Goal: Task Accomplishment & Management: Use online tool/utility

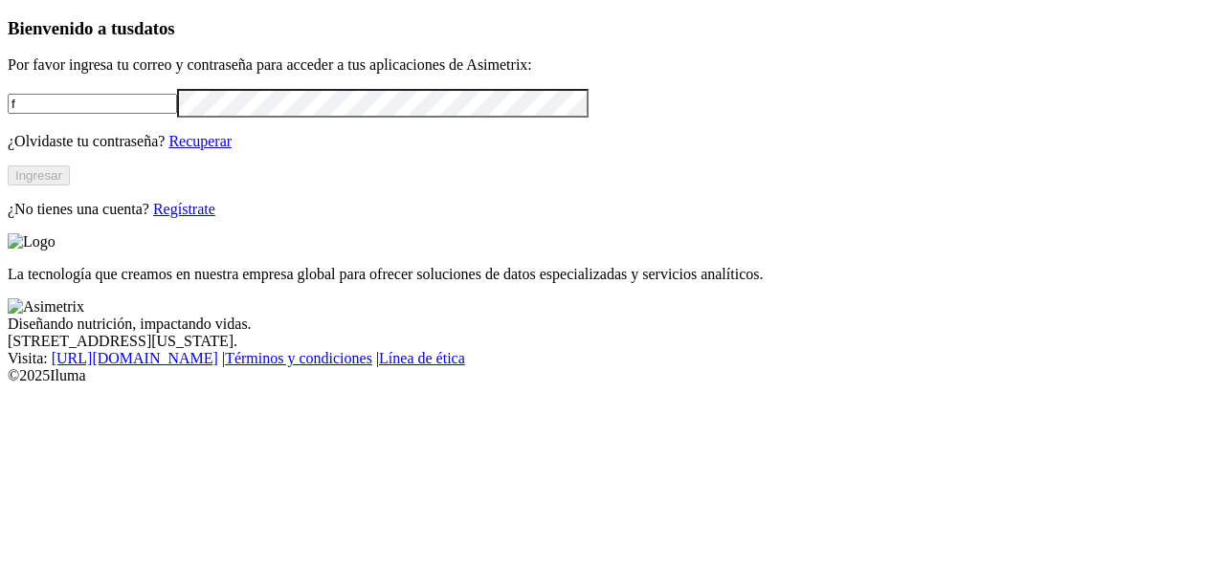
type input "[EMAIL_ADDRESS][DOMAIN_NAME]"
click input "submit" at bounding box center [0, 0] width 0 height 0
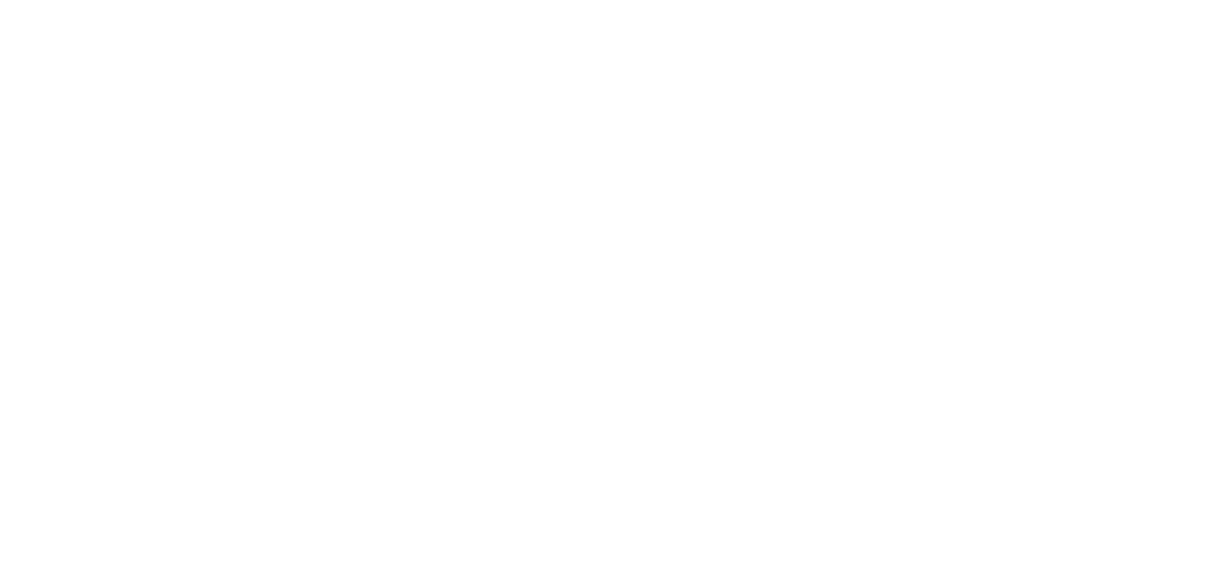
drag, startPoint x: 868, startPoint y: 302, endPoint x: 625, endPoint y: 287, distance: 243.5
type input "[DATE]"
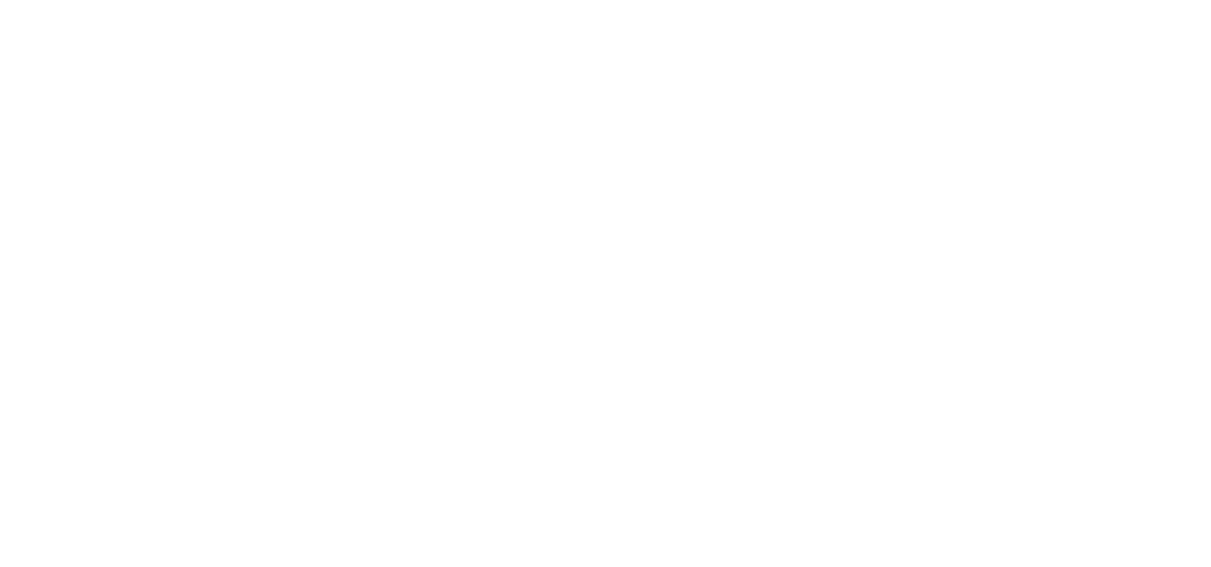
paste input "[DATE]"
type input "[DATE]"
paste input "[DATE]"
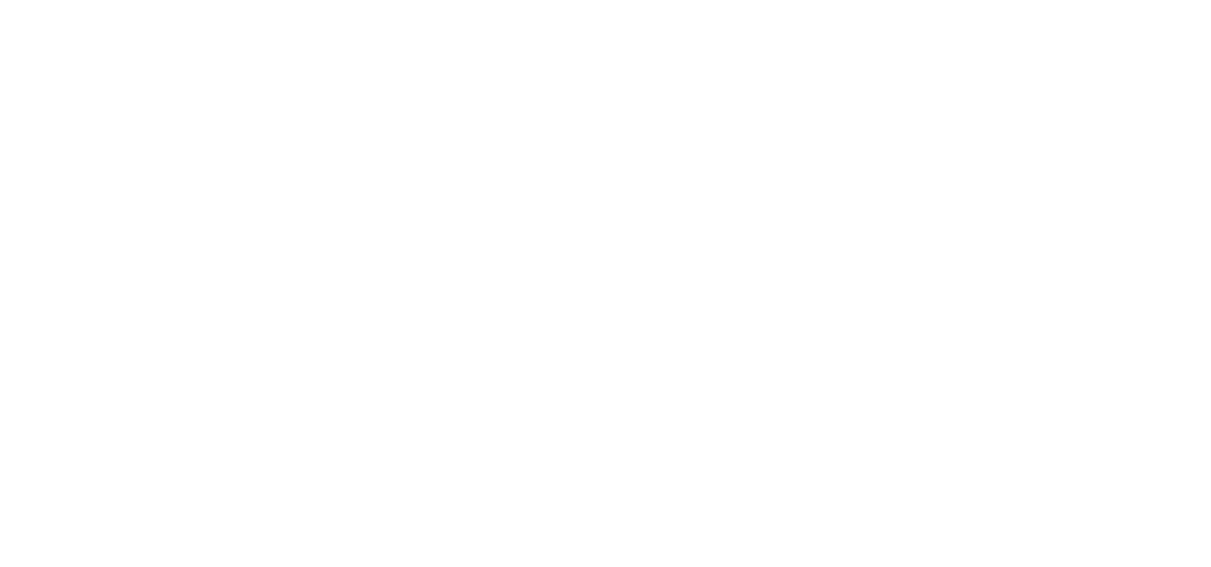
type input "[DATE]"
paste input "[DATE]"
type input "[DATE]"
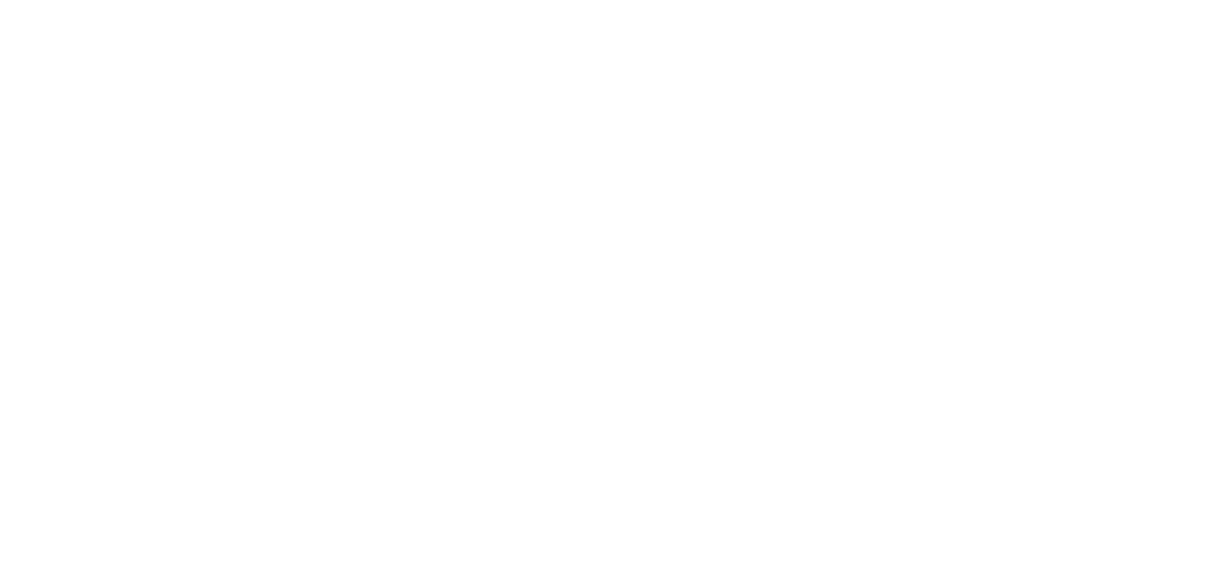
paste input "[DATE]"
type input "[DATE]"
drag, startPoint x: 782, startPoint y: 398, endPoint x: 786, endPoint y: 410, distance: 12.1
paste input "[DATE]"
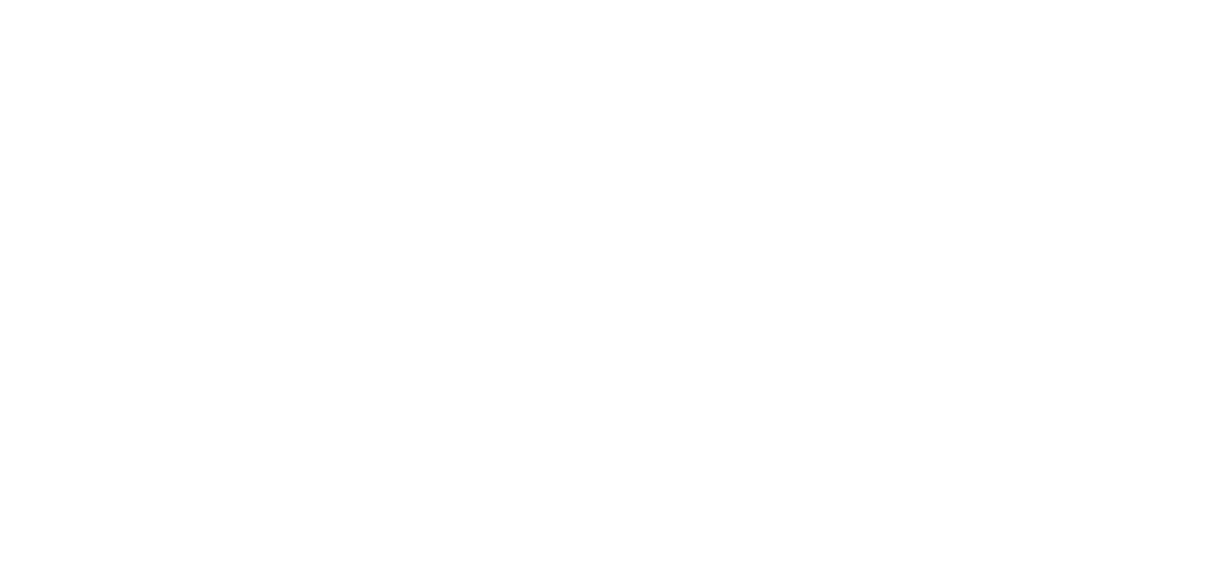
type input "[DATE]"
paste input "[DATE]"
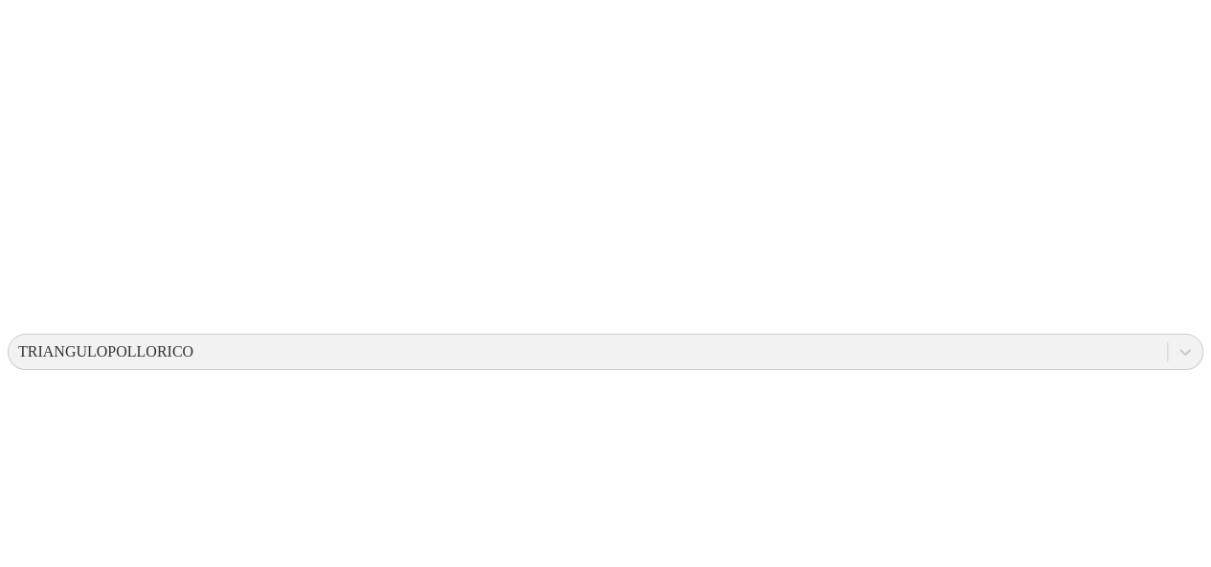
scroll to position [478, 0]
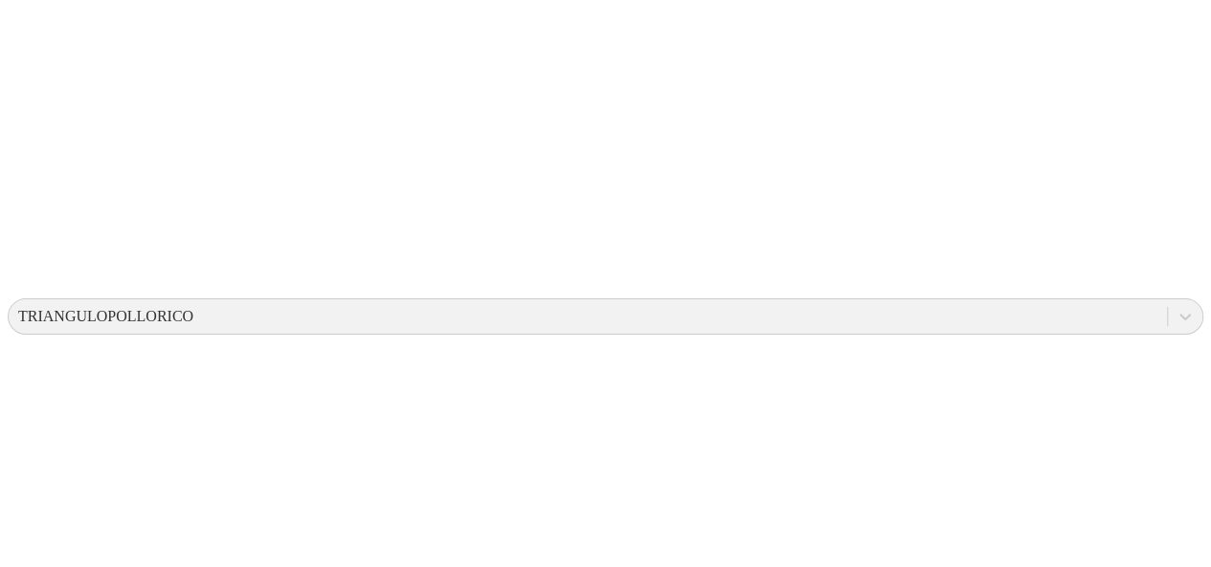
type input "[DATE]"
paste input "[DATE]"
type input "[DATE]"
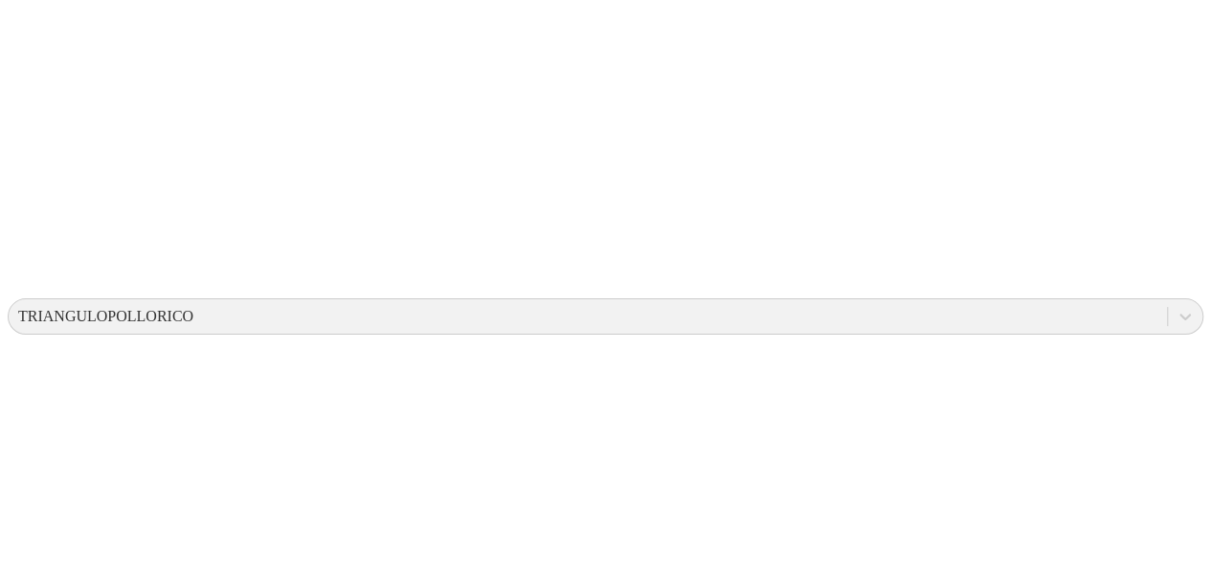
paste input "[DATE]"
type input "[DATE]"
paste input "[DATE]"
type input "[DATE]"
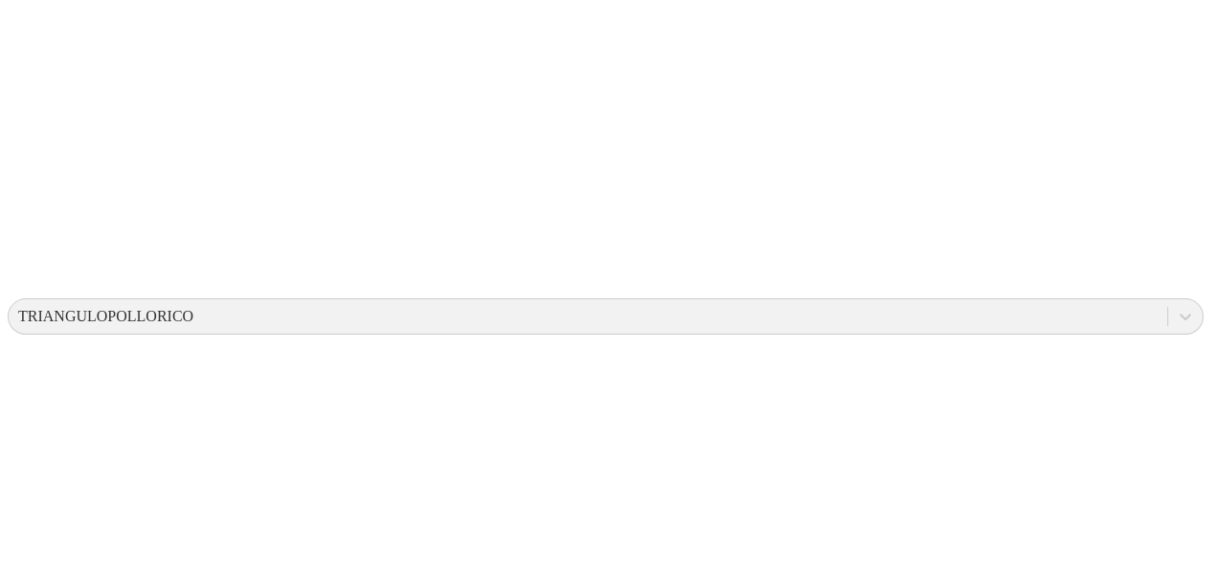
paste input "[DATE]"
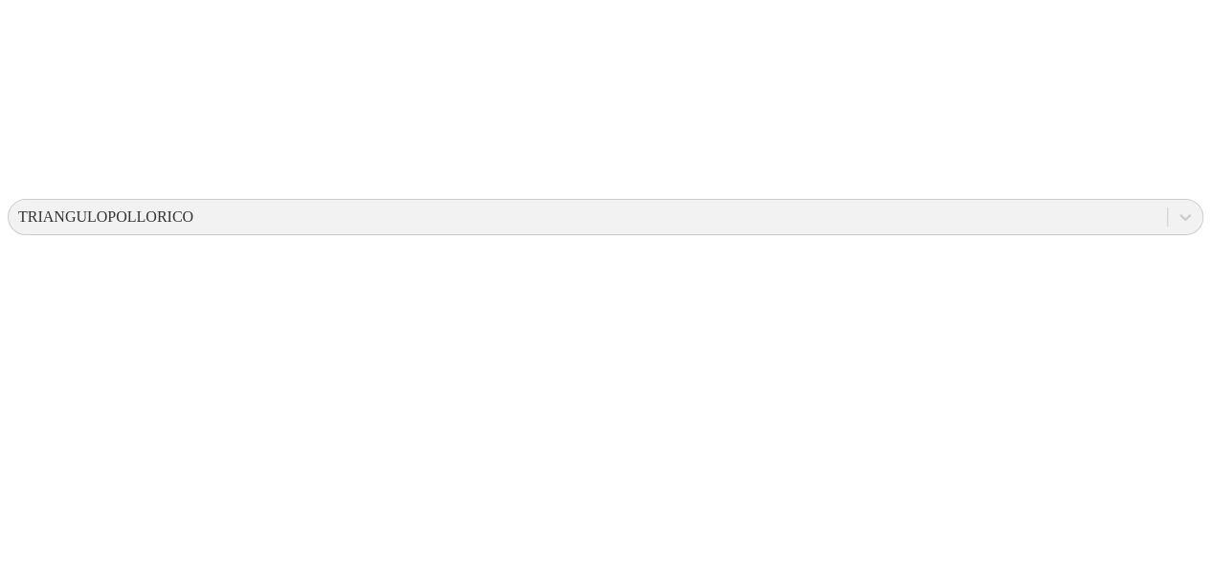
scroll to position [670, 0]
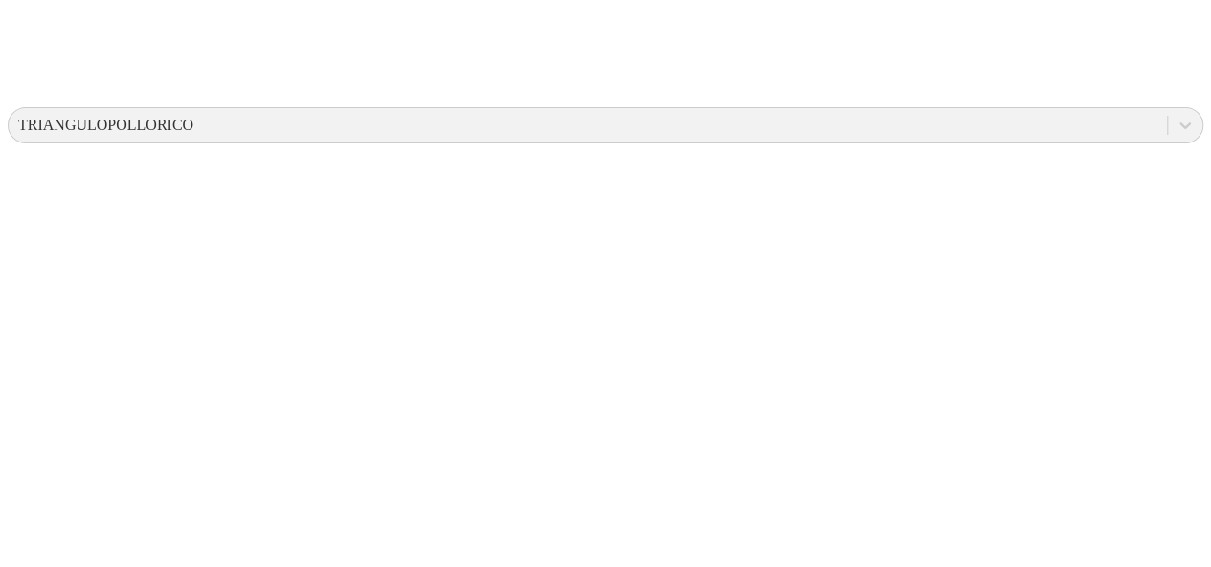
type input "[DATE]"
paste input "[DATE]"
type input "[DATE]"
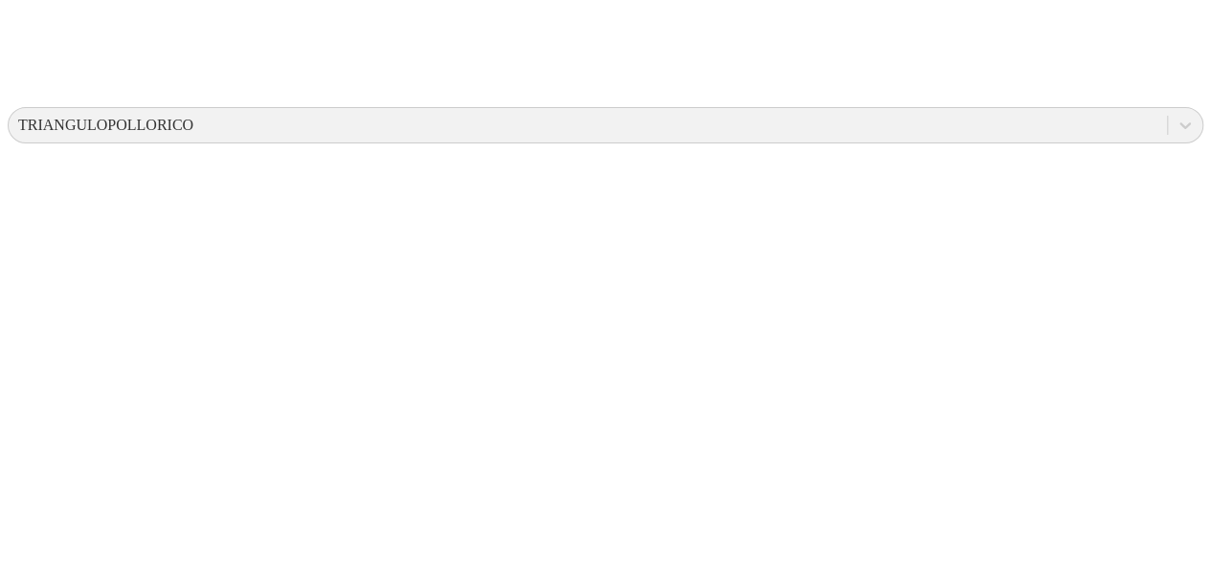
paste input "[DATE]"
type input "[DATE]"
paste input "[DATE]"
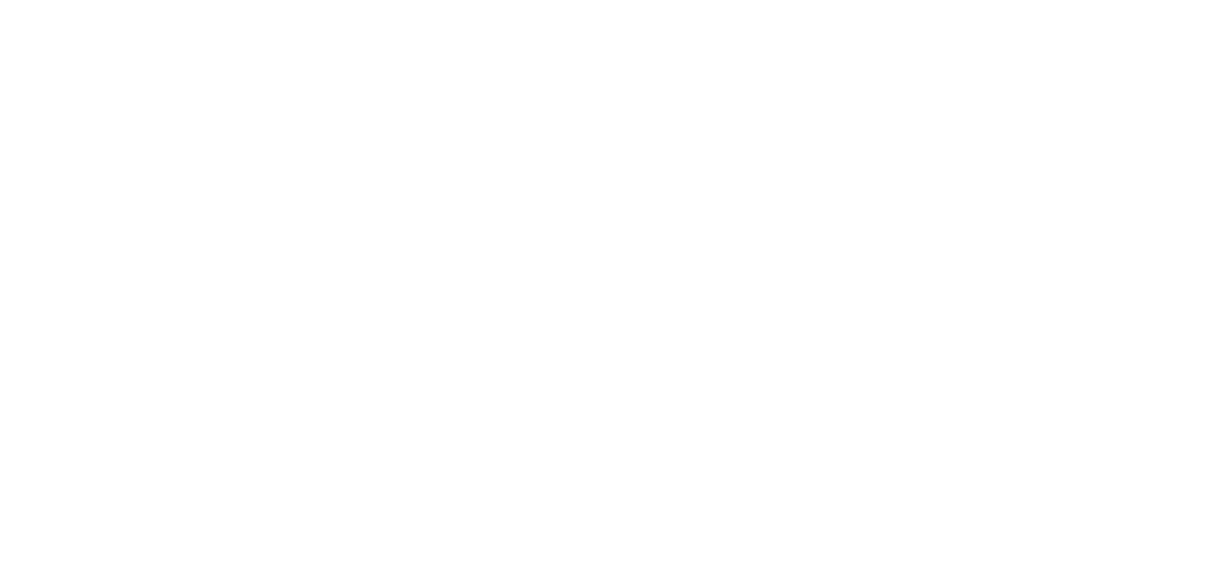
scroll to position [861, 0]
type input "[DATE]"
paste input "[DATE]"
type input "[DATE]"
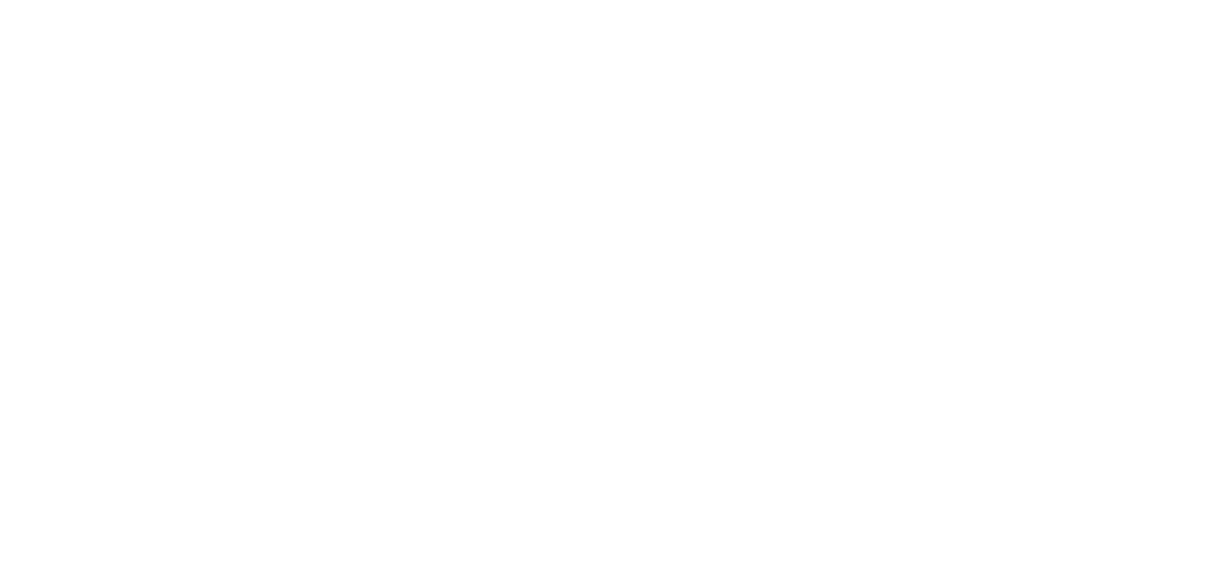
paste input "[DATE]"
type input "[DATE]"
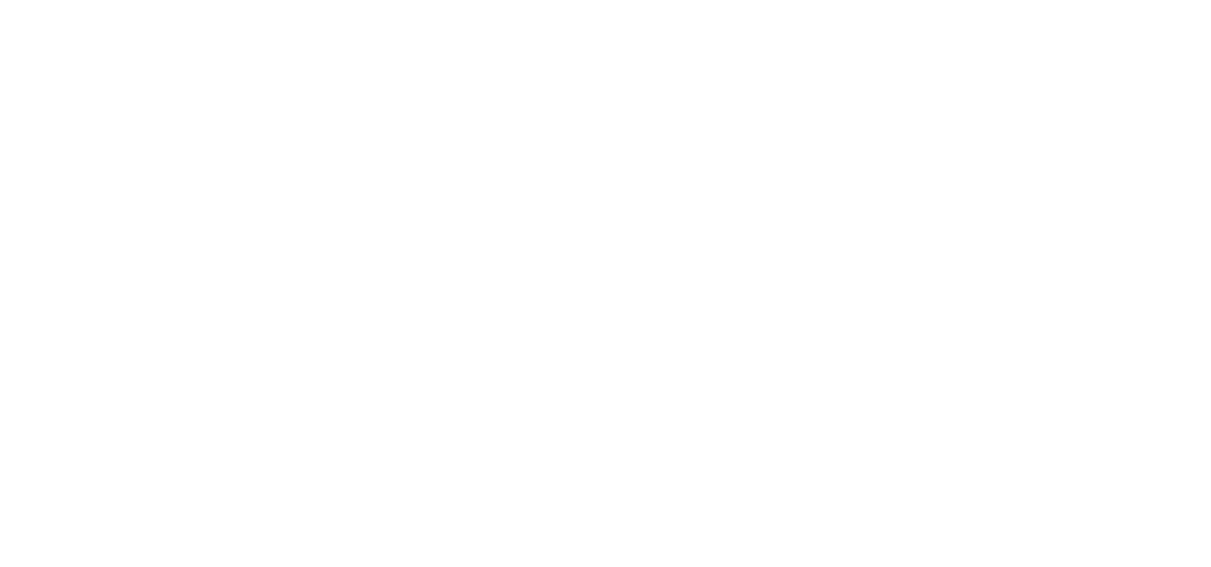
paste input "[DATE]"
type input "[DATE]"
paste input "[DATE]"
type input "[DATE]"
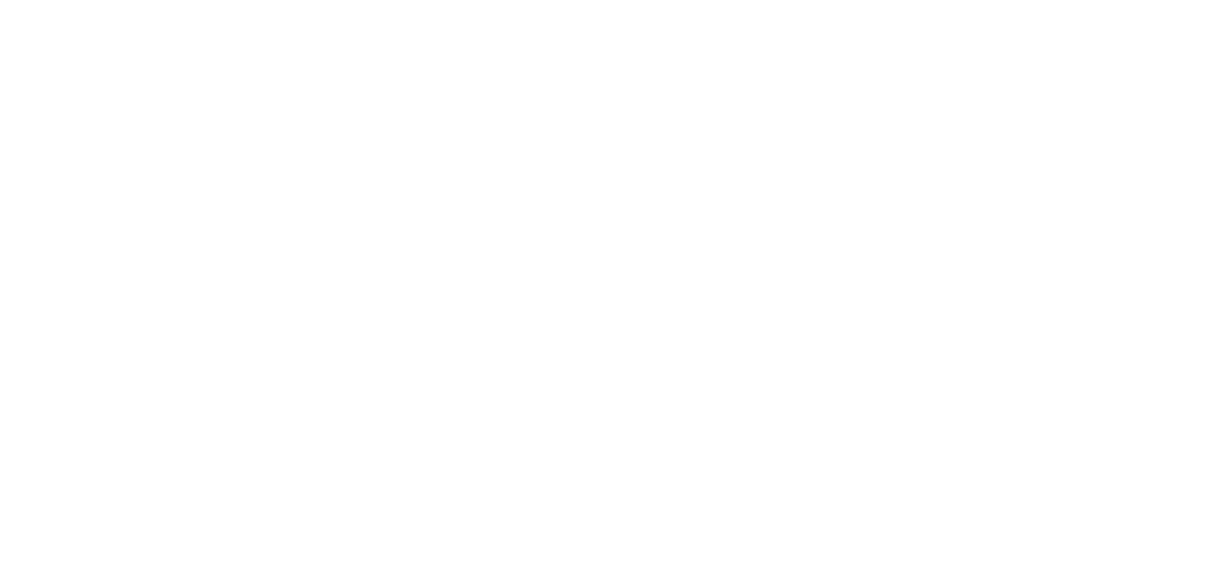
paste input "[DATE]"
type input "[DATE]"
paste input "[DATE]"
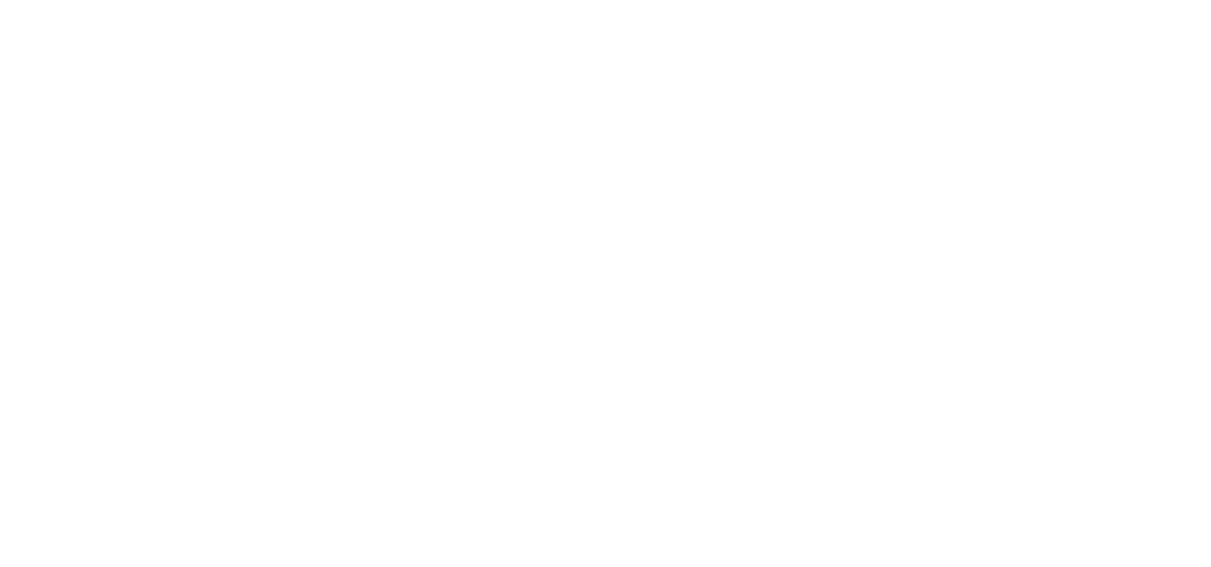
scroll to position [1244, 0]
type input "[DATE]"
paste input "[DATE]"
type input "[DATE]"
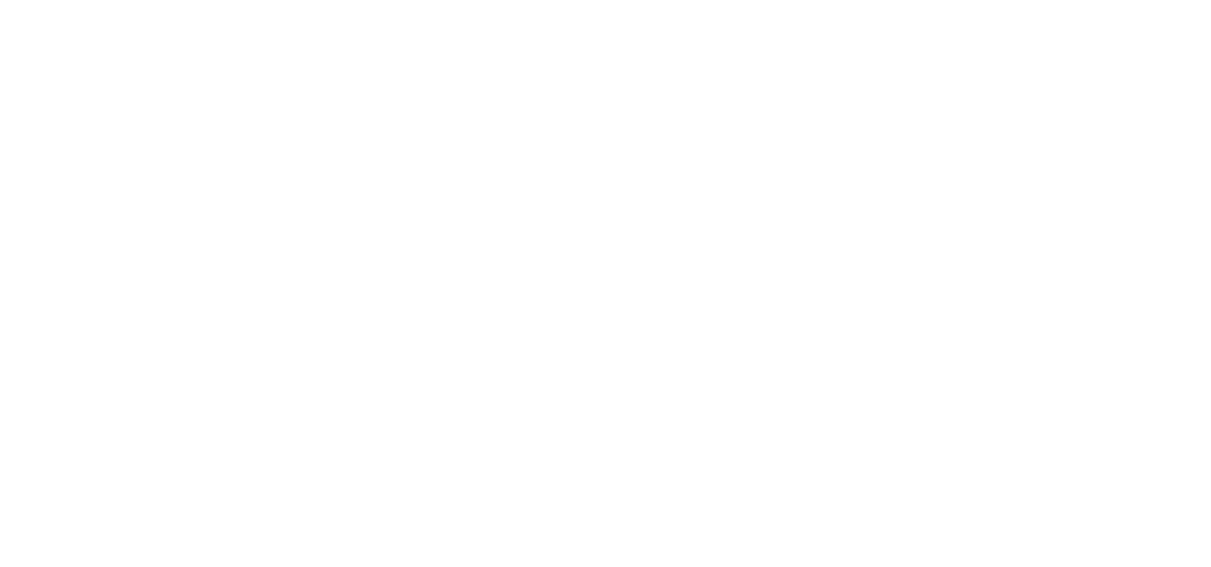
paste input "[DATE]"
type input "[DATE]"
paste input "[DATE]"
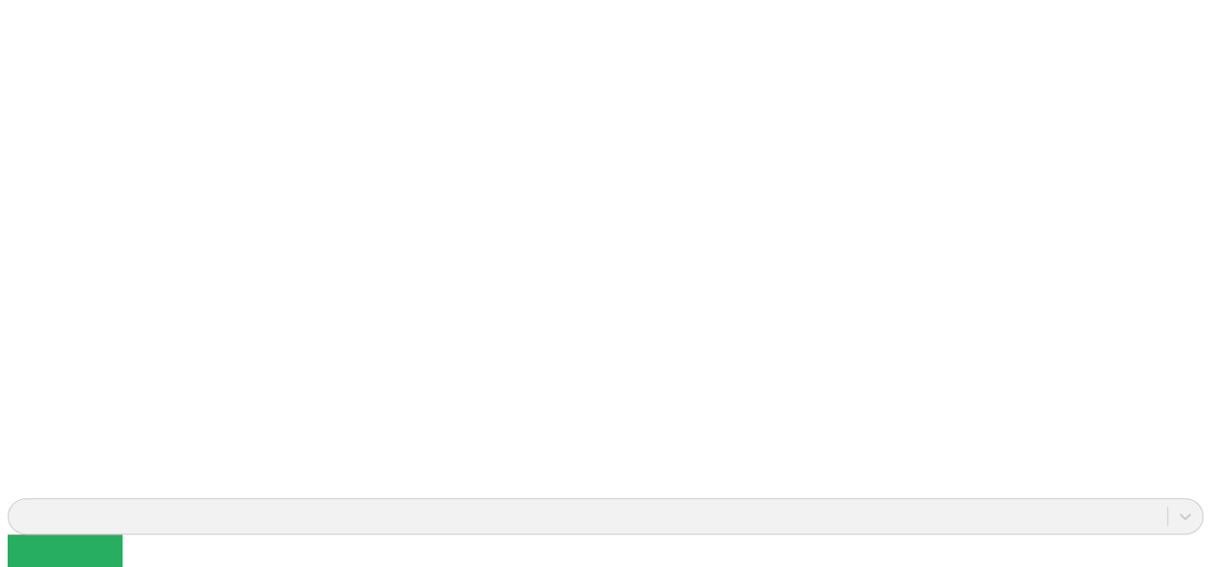
scroll to position [1435, 0]
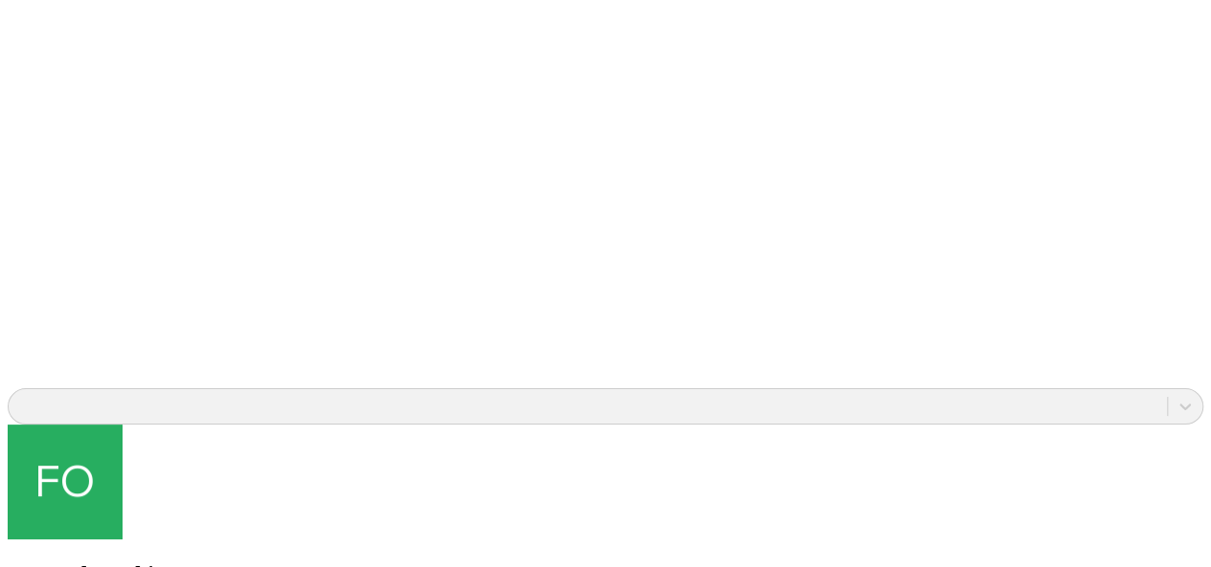
type input "[DATE]"
paste input "[DATE]"
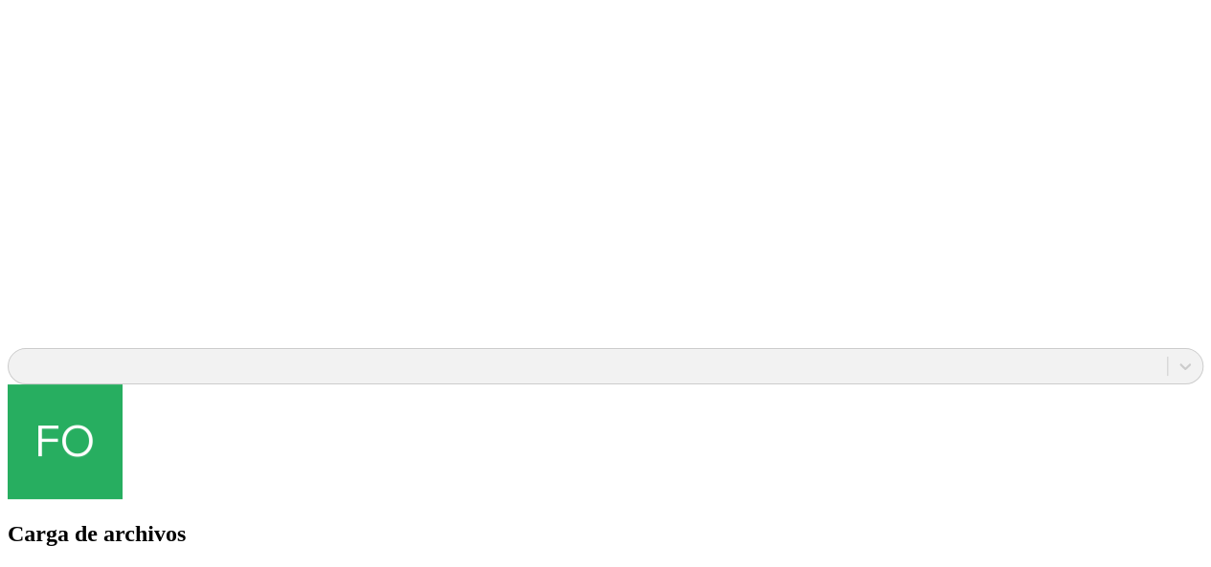
type input "[DATE]"
paste input "[DATE]"
type input "[DATE]"
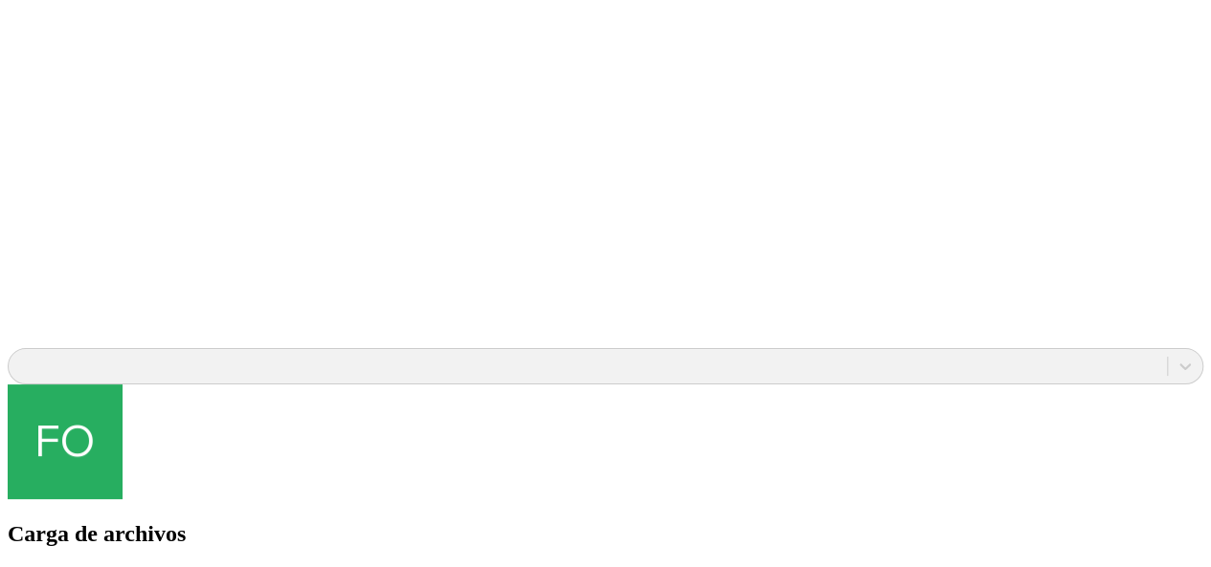
paste input "[DATE]"
type input "[DATE]"
paste input "[DATE]"
type input "[DATE]"
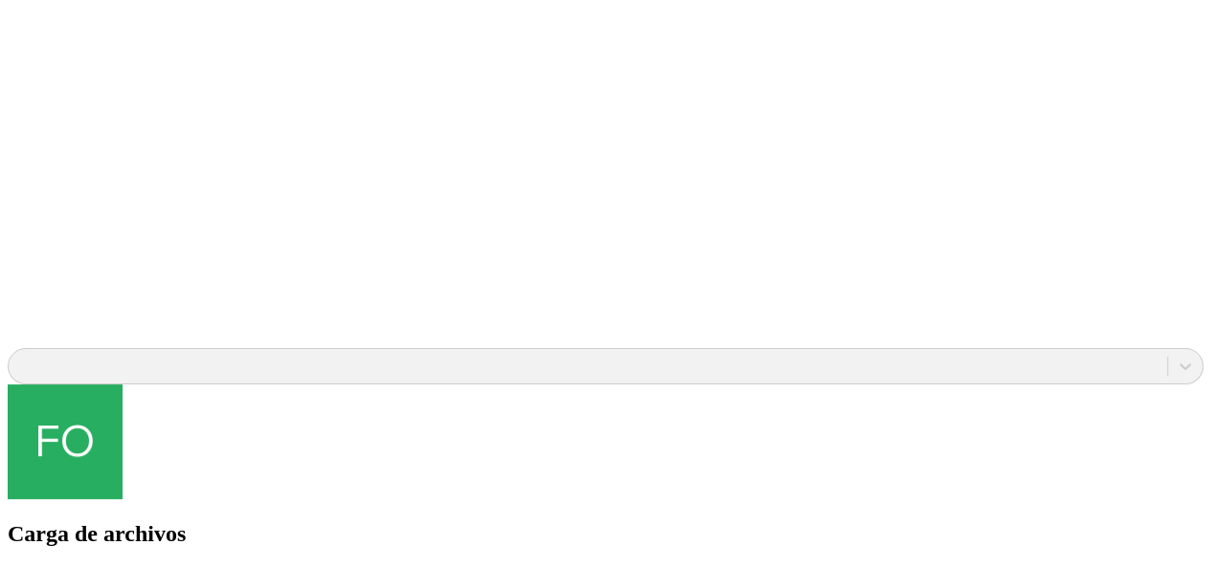
paste input "[DATE]"
type input "[DATE]"
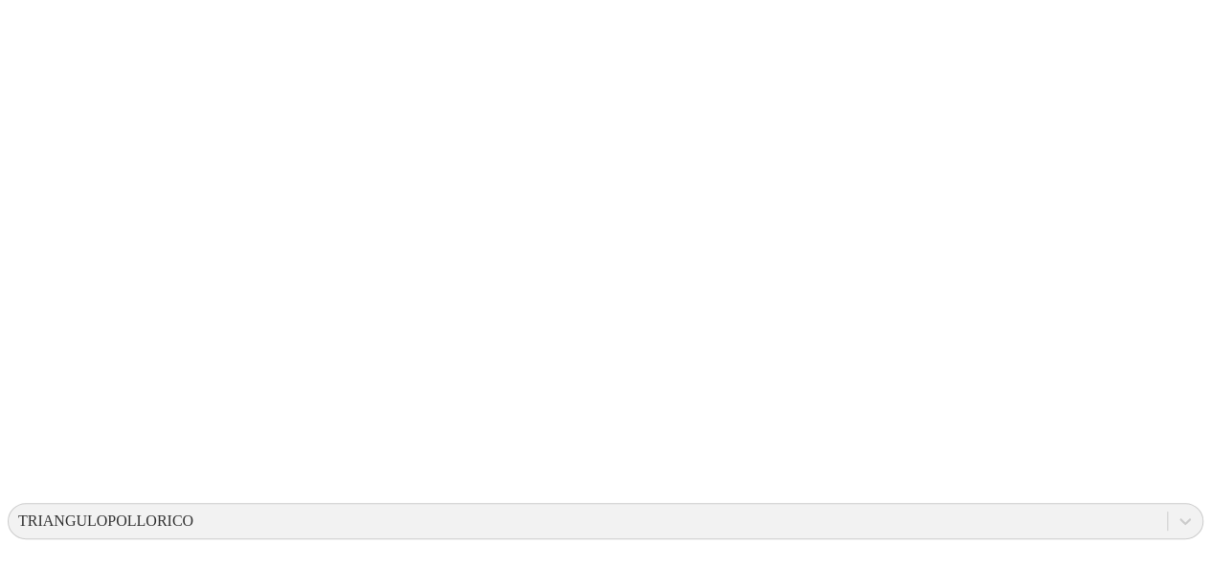
scroll to position [0, 0]
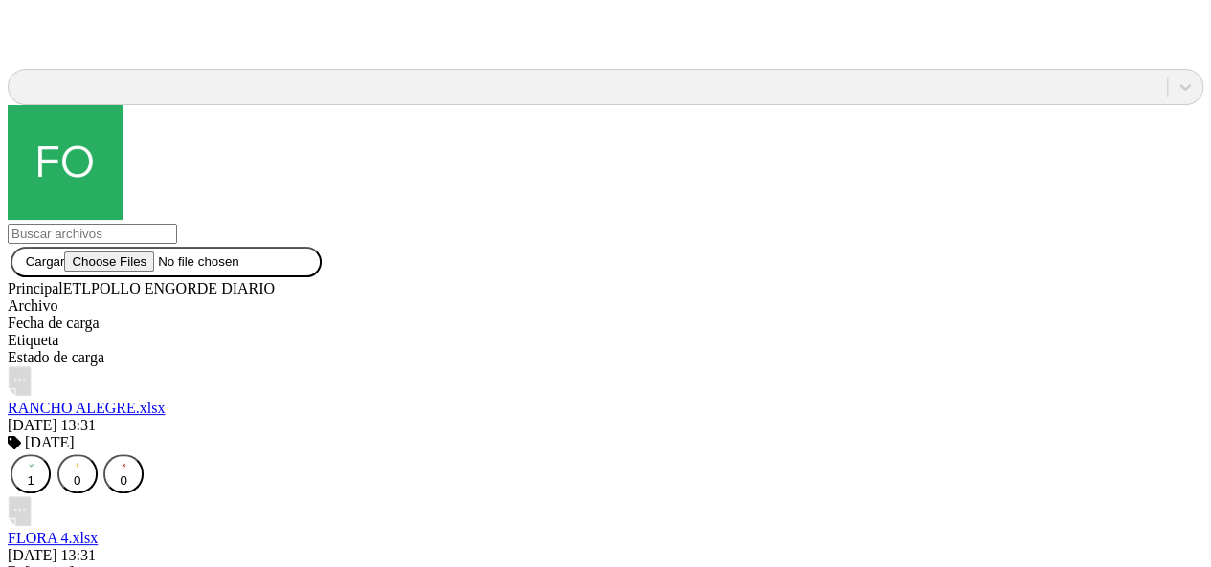
scroll to position [1760, 0]
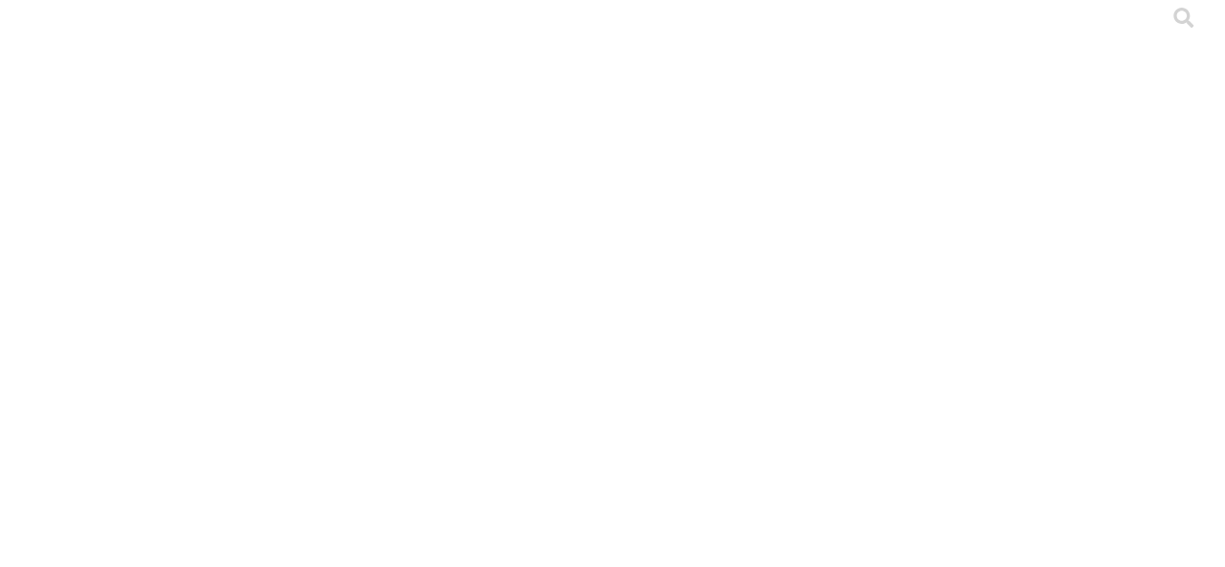
scroll to position [0, 0]
